Goal: Task Accomplishment & Management: Manage account settings

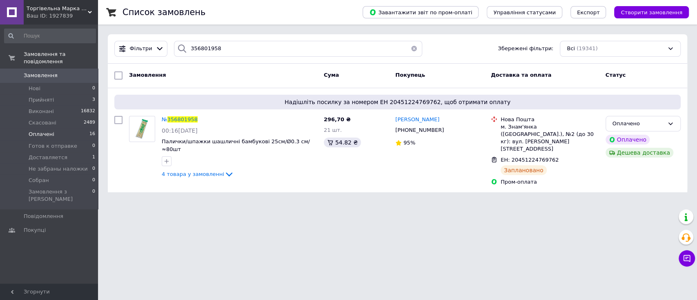
click at [59, 129] on li "Оплачені 16" at bounding box center [50, 134] width 100 height 11
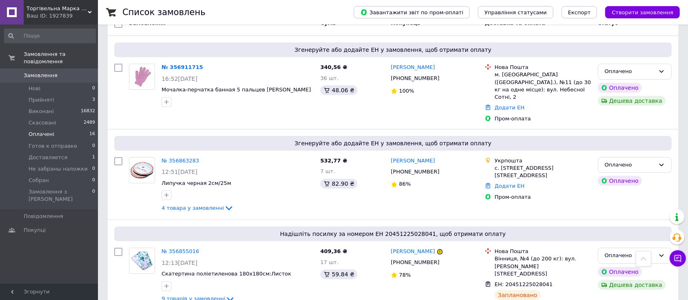
scroll to position [71, 0]
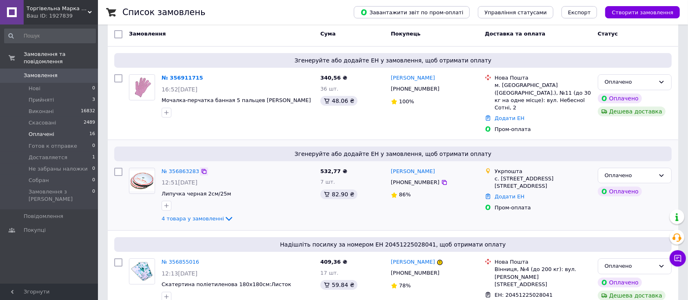
click at [201, 168] on icon at bounding box center [204, 171] width 7 height 7
click at [510, 194] on link "Додати ЕН" at bounding box center [510, 197] width 30 height 6
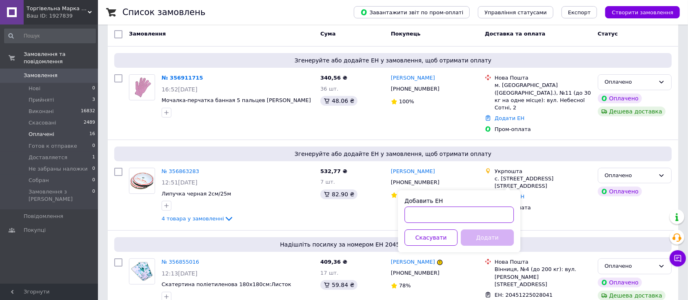
click at [455, 215] on input "Добавить ЕН" at bounding box center [459, 215] width 109 height 16
paste input "0505352804317"
type input "0505352804317"
click at [480, 231] on button "Додати" at bounding box center [487, 237] width 53 height 16
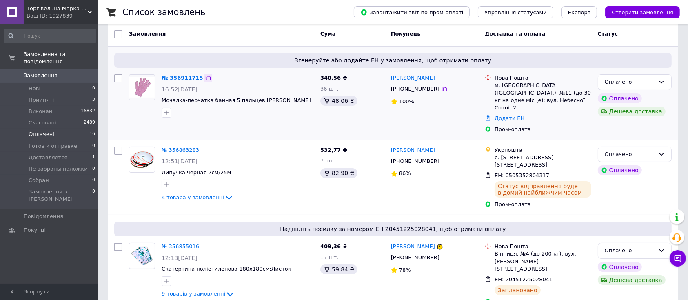
click at [205, 76] on icon at bounding box center [208, 78] width 7 height 7
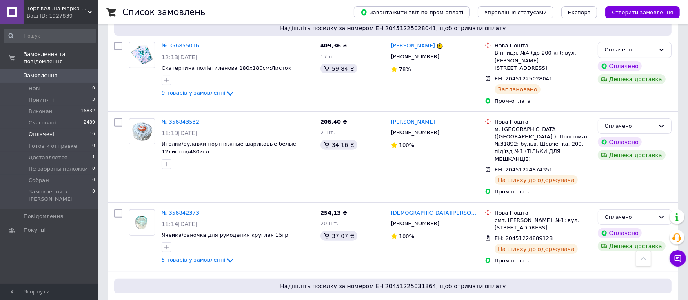
scroll to position [272, 0]
click at [71, 95] on li "Прийняті 3" at bounding box center [50, 99] width 100 height 11
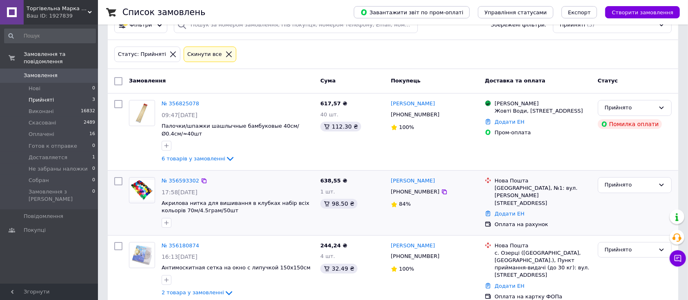
scroll to position [36, 0]
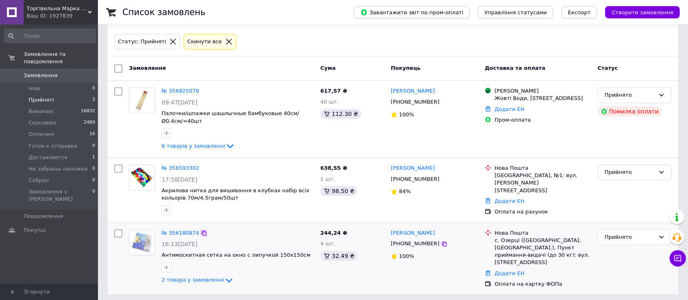
click at [201, 233] on icon at bounding box center [204, 233] width 7 height 7
click at [201, 169] on icon at bounding box center [204, 168] width 7 height 7
click at [617, 170] on div "Прийнято" at bounding box center [630, 172] width 50 height 9
click at [459, 164] on div "Олена Мишеніна" at bounding box center [434, 168] width 89 height 9
click at [611, 171] on div "Прийнято" at bounding box center [630, 172] width 50 height 9
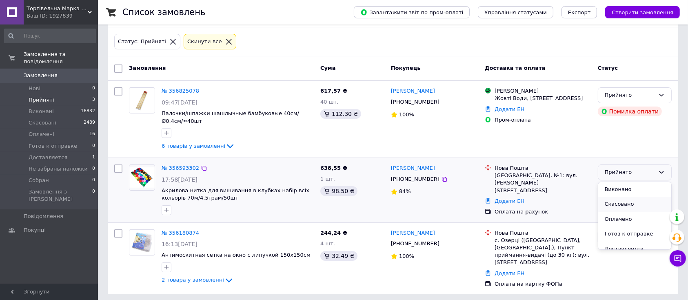
click at [627, 208] on li "Скасовано" at bounding box center [635, 204] width 73 height 15
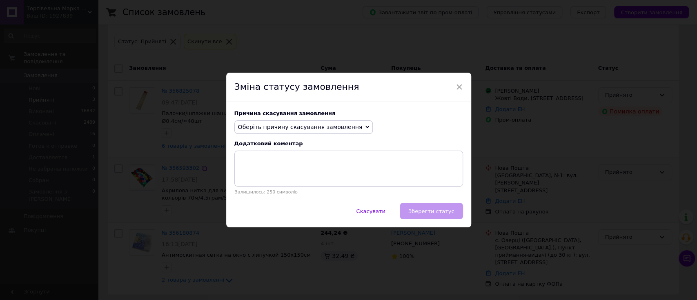
click at [288, 124] on span "Оберіть причину скасування замовлення" at bounding box center [300, 127] width 125 height 7
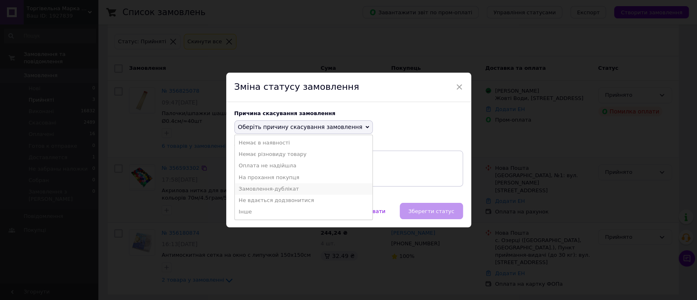
click at [284, 189] on li "Замовлення-дублікат" at bounding box center [304, 188] width 138 height 11
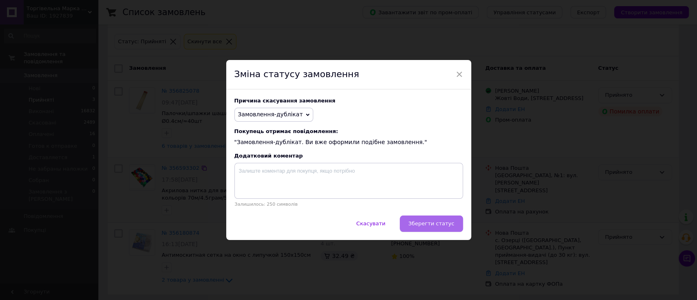
click at [432, 219] on button "Зберегти статус" at bounding box center [431, 224] width 63 height 16
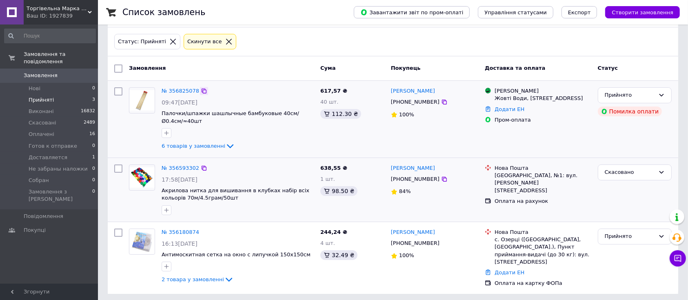
click at [201, 90] on icon at bounding box center [204, 91] width 7 height 7
click at [187, 91] on link "№ 356825078" at bounding box center [181, 91] width 38 height 6
click at [646, 96] on div "Сталася помилка при обробці платежу" at bounding box center [605, 86] width 102 height 29
click at [654, 95] on div "Сталася помилка при обробці платежу" at bounding box center [605, 86] width 102 height 29
click at [660, 95] on icon at bounding box center [662, 95] width 7 height 7
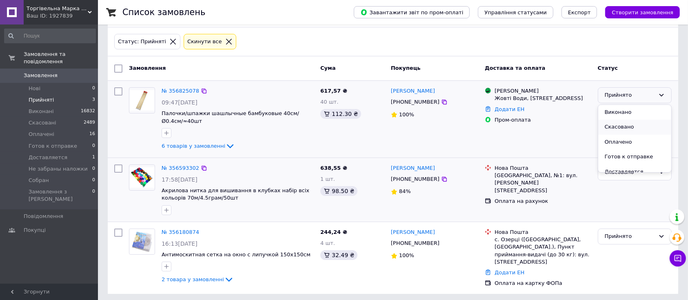
click at [623, 127] on li "Скасовано" at bounding box center [635, 127] width 73 height 15
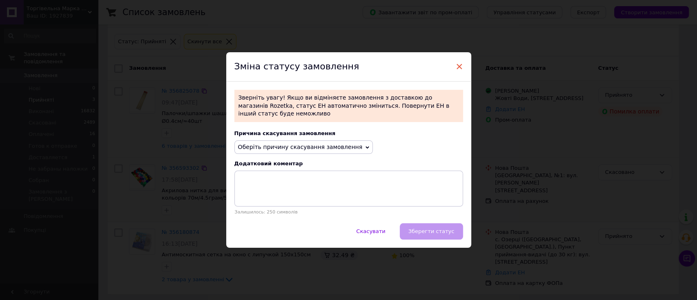
click at [457, 71] on span "×" at bounding box center [459, 67] width 7 height 14
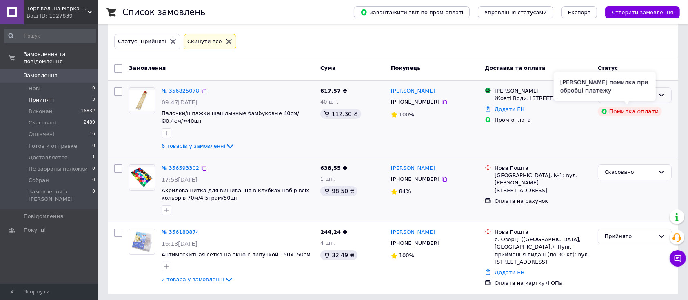
click at [651, 96] on div "Сталася помилка при обробці платежу" at bounding box center [605, 86] width 102 height 29
click at [667, 100] on div "Прийнято" at bounding box center [635, 95] width 74 height 16
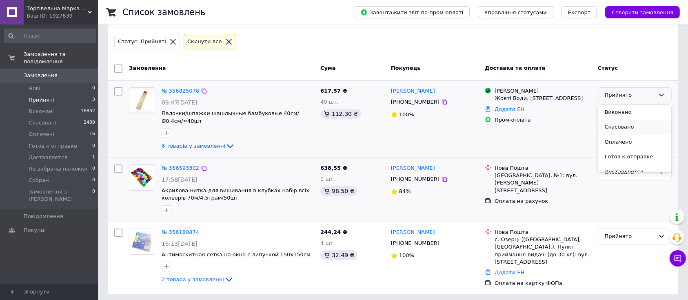
click at [629, 130] on li "Скасовано" at bounding box center [635, 127] width 73 height 15
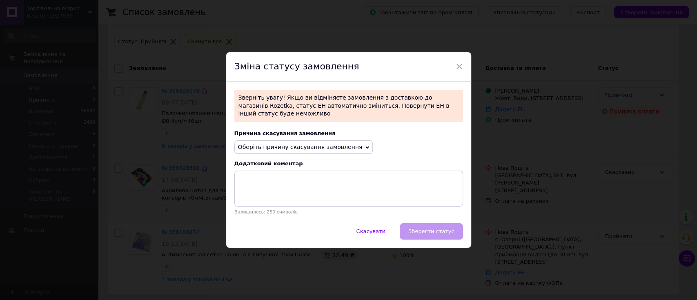
click at [337, 144] on span "Оберіть причину скасування замовлення" at bounding box center [300, 147] width 125 height 7
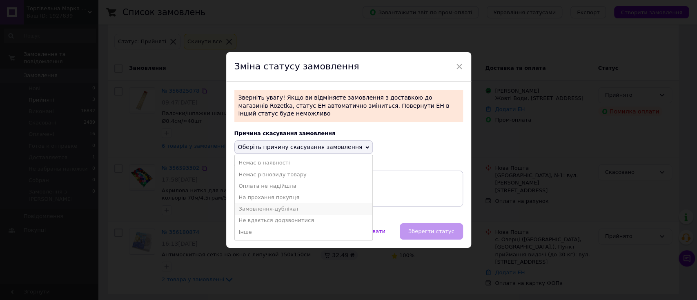
click at [285, 209] on li "Замовлення-дублікат" at bounding box center [304, 208] width 138 height 11
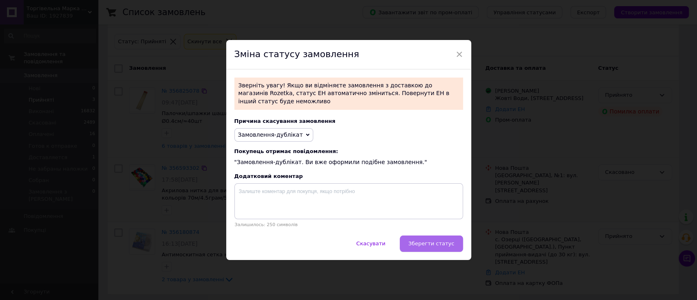
click at [445, 243] on span "Зберегти статус" at bounding box center [431, 243] width 46 height 6
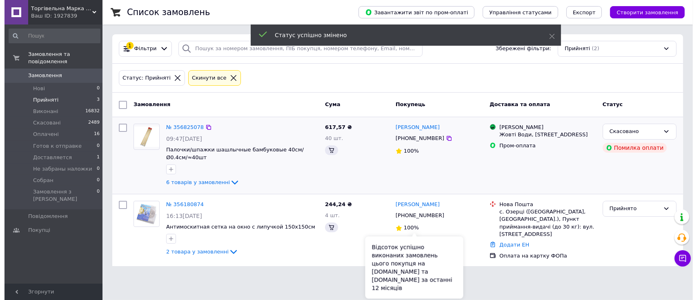
scroll to position [0, 0]
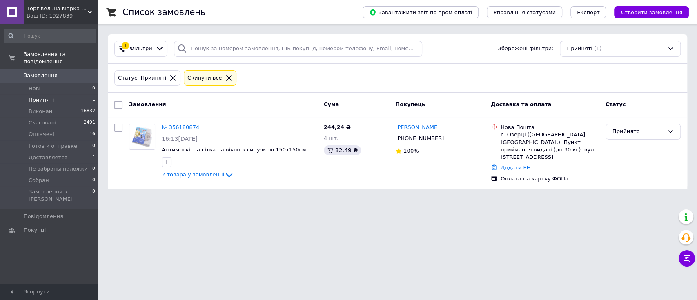
click at [169, 80] on icon at bounding box center [172, 77] width 7 height 7
